Goal: Find specific page/section: Find specific page/section

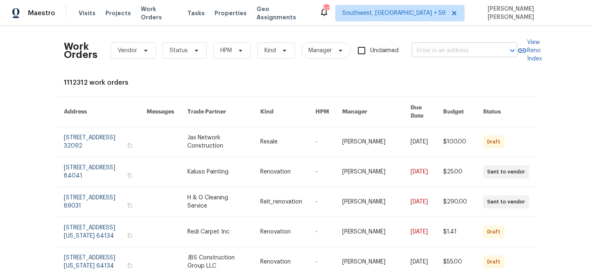
click at [457, 45] on input "text" at bounding box center [453, 50] width 82 height 13
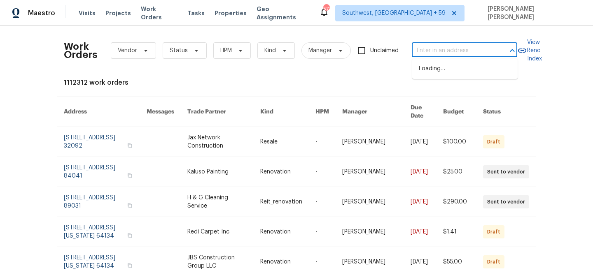
paste input "[STREET_ADDRESS]"
type input "[STREET_ADDRESS]"
click at [459, 69] on li "[STREET_ADDRESS]" at bounding box center [464, 69] width 105 height 14
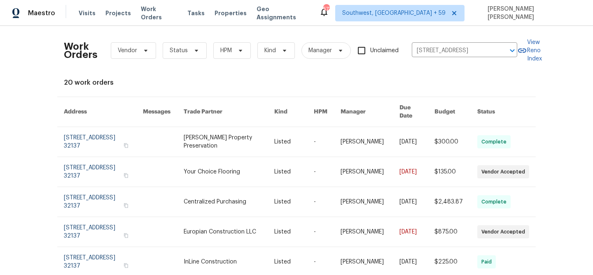
click at [418, 139] on link at bounding box center [416, 142] width 35 height 30
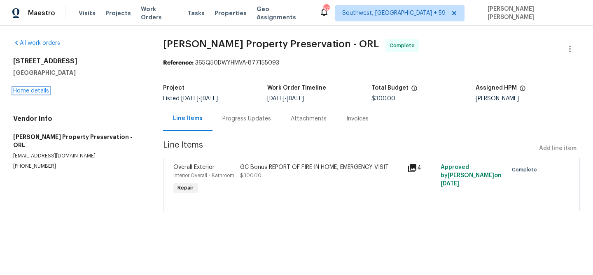
click at [41, 93] on link "Home details" at bounding box center [31, 91] width 36 height 6
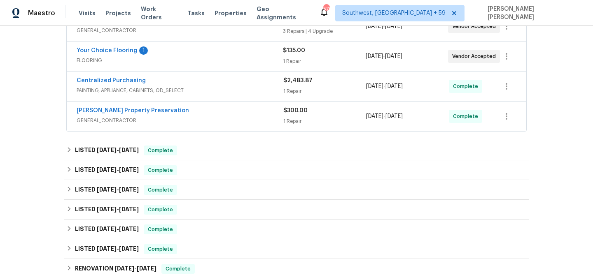
scroll to position [173, 0]
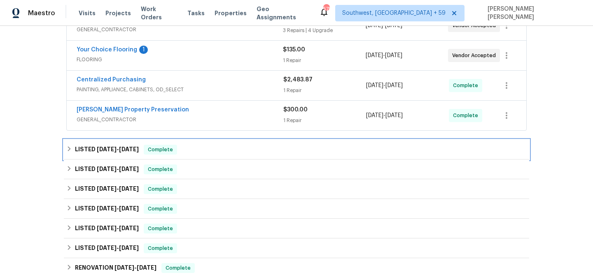
click at [203, 146] on div "LISTED [DATE] - [DATE] Complete" at bounding box center [296, 150] width 460 height 10
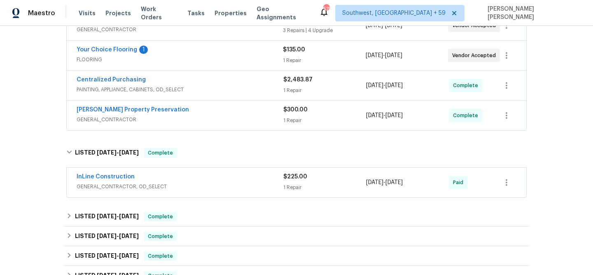
click at [235, 114] on div "[PERSON_NAME] Property Preservation" at bounding box center [180, 111] width 207 height 10
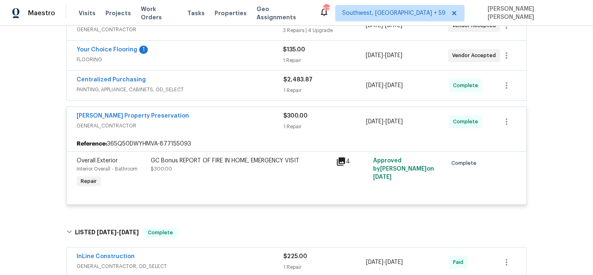
click at [247, 86] on span "PAINTING, APPLIANCE, CABINETS, OD_SELECT" at bounding box center [180, 90] width 207 height 8
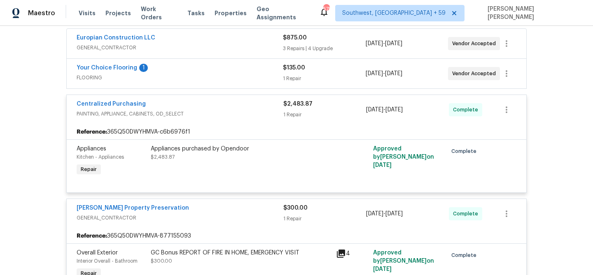
scroll to position [132, 0]
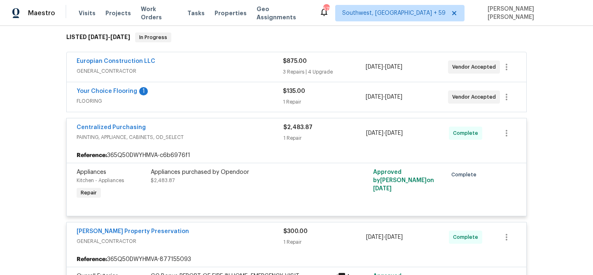
click at [249, 93] on div "Your Choice Flooring 1" at bounding box center [180, 92] width 206 height 10
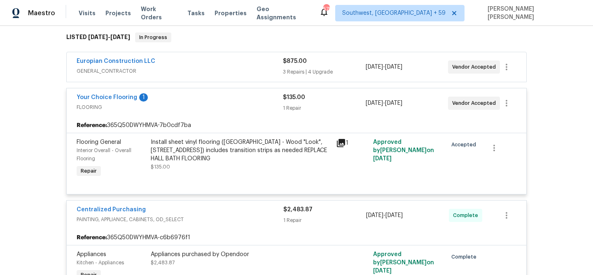
click at [248, 101] on div "Your Choice Flooring 1" at bounding box center [180, 98] width 206 height 10
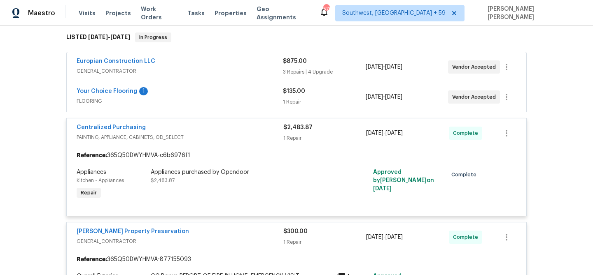
click at [256, 70] on span "GENERAL_CONTRACTOR" at bounding box center [180, 71] width 206 height 8
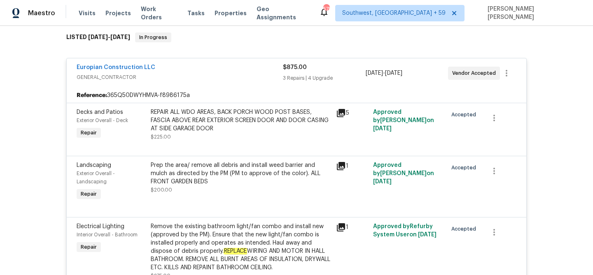
click at [256, 70] on div "Europian Construction LLC" at bounding box center [180, 68] width 206 height 10
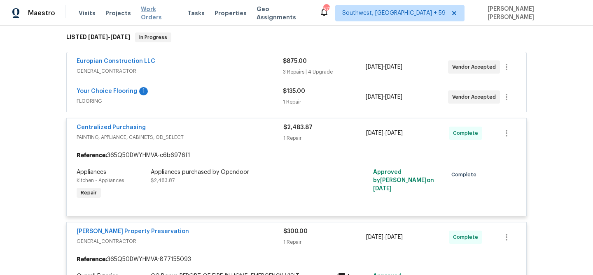
click at [159, 11] on span "Work Orders" at bounding box center [159, 13] width 37 height 16
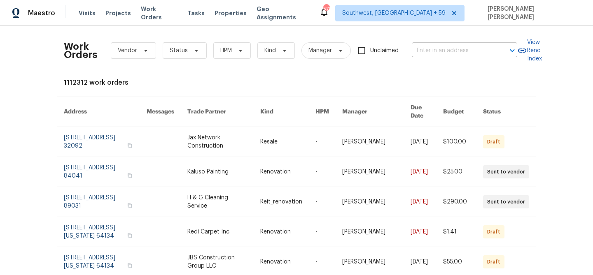
click at [434, 45] on input "text" at bounding box center [453, 50] width 82 height 13
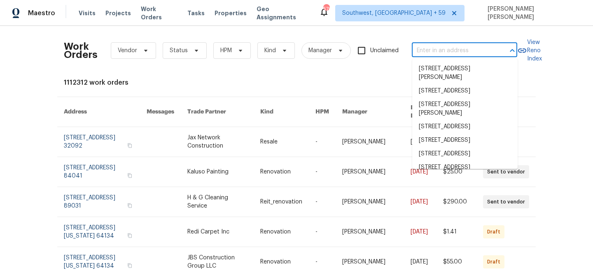
paste input "[STREET_ADDRESS]"
type input "[STREET_ADDRESS]"
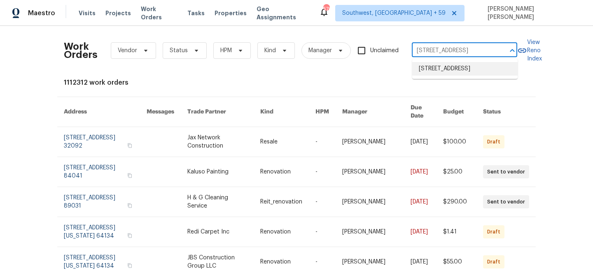
click at [439, 64] on li "[STREET_ADDRESS]" at bounding box center [464, 69] width 105 height 14
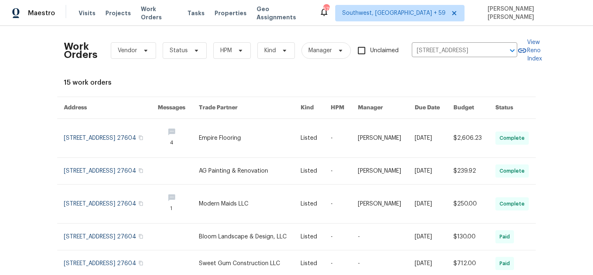
click at [390, 130] on link at bounding box center [386, 138] width 57 height 39
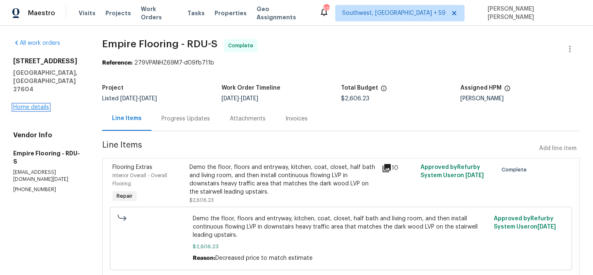
click at [38, 105] on link "Home details" at bounding box center [31, 108] width 36 height 6
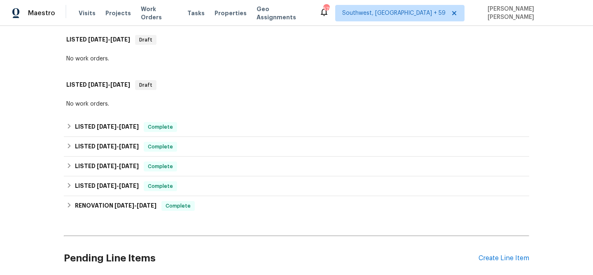
scroll to position [175, 0]
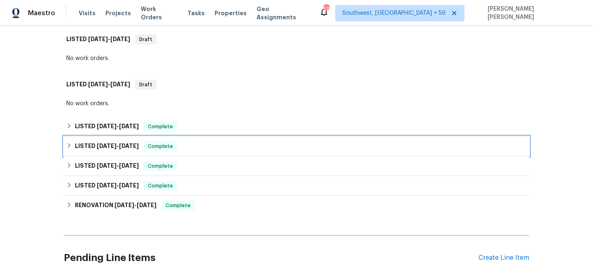
click at [150, 147] on span "Complete" at bounding box center [161, 146] width 32 height 8
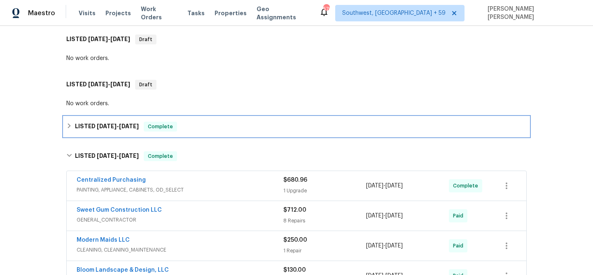
click at [169, 131] on div "Complete" at bounding box center [160, 127] width 33 height 10
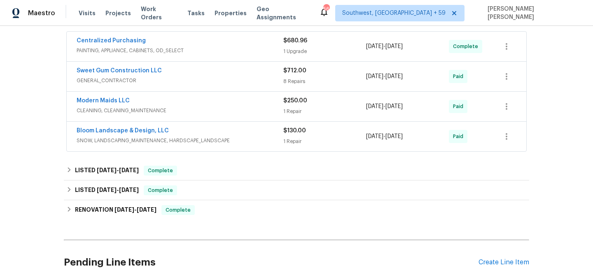
scroll to position [413, 0]
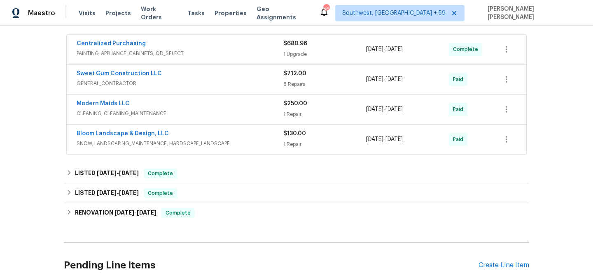
click at [222, 136] on div "Bloom Landscape & Design, LLC" at bounding box center [180, 135] width 207 height 10
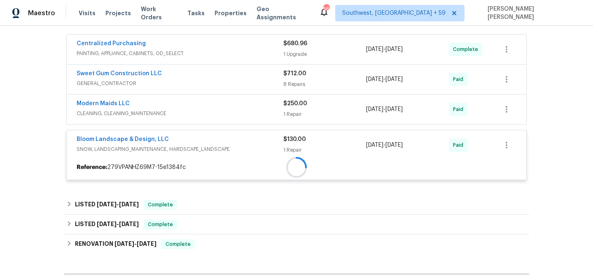
scroll to position [399, 0]
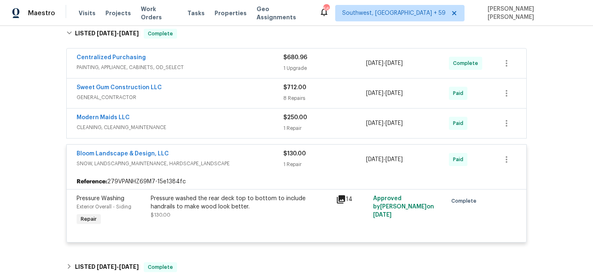
click at [243, 123] on div "Modern Maids LLC" at bounding box center [180, 119] width 207 height 10
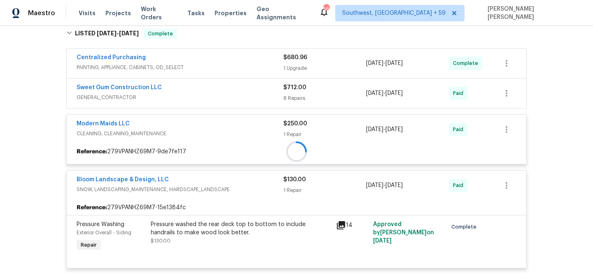
scroll to position [378, 0]
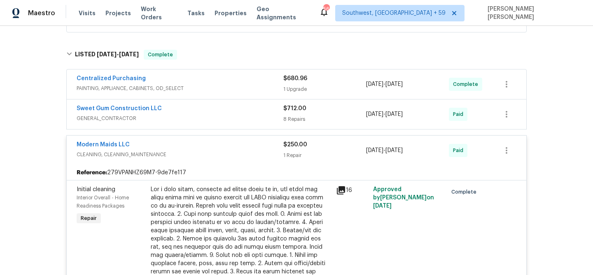
click at [261, 115] on span "GENERAL_CONTRACTOR" at bounding box center [180, 118] width 207 height 8
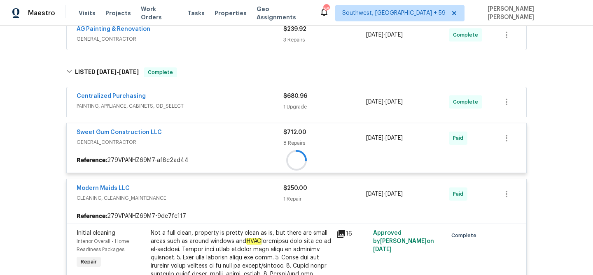
scroll to position [355, 0]
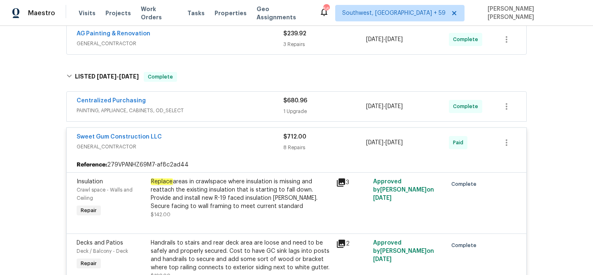
click at [282, 110] on span "PAINTING, APPLIANCE, CABINETS, OD_SELECT" at bounding box center [180, 111] width 207 height 8
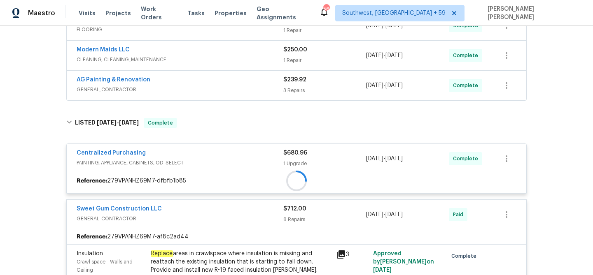
scroll to position [239, 0]
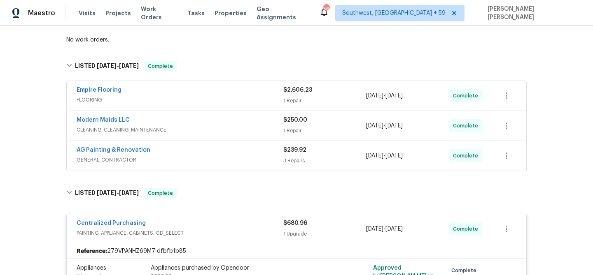
click at [287, 161] on div "3 Repairs" at bounding box center [324, 161] width 83 height 8
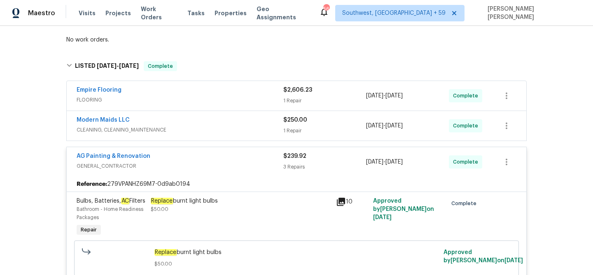
click at [313, 137] on div "Modern Maids LLC CLEANING, CLEANING_MAINTENANCE $250.00 1 Repair [DATE] - [DATE…" at bounding box center [297, 126] width 460 height 30
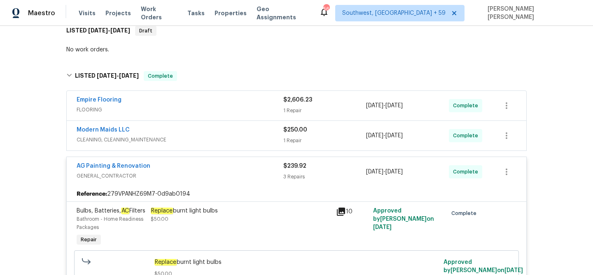
scroll to position [231, 0]
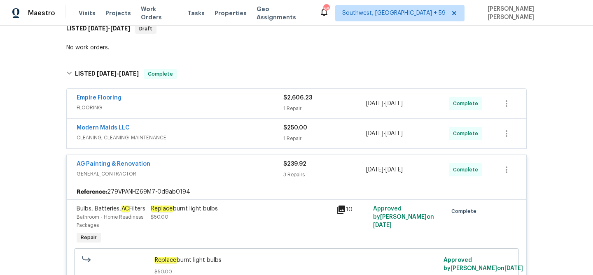
click at [323, 133] on div "$250.00 1 Repair" at bounding box center [324, 134] width 83 height 20
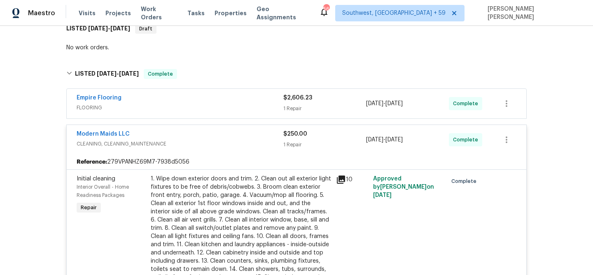
click at [342, 99] on div "$2,606.23" at bounding box center [324, 98] width 83 height 8
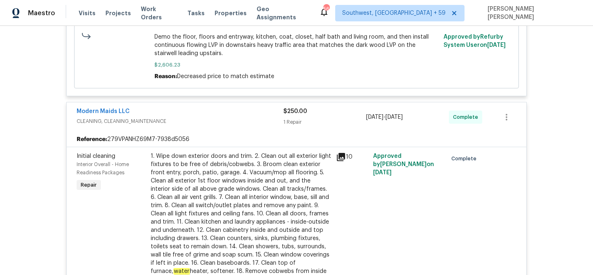
scroll to position [428, 0]
